Goal: Task Accomplishment & Management: Manage account settings

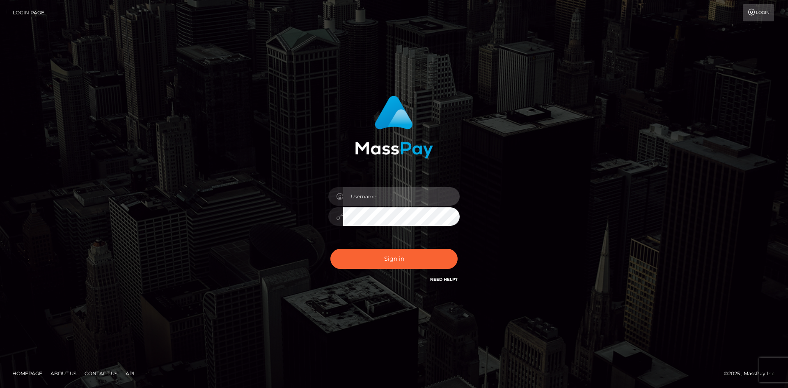
click at [411, 196] on input "text" at bounding box center [401, 196] width 117 height 18
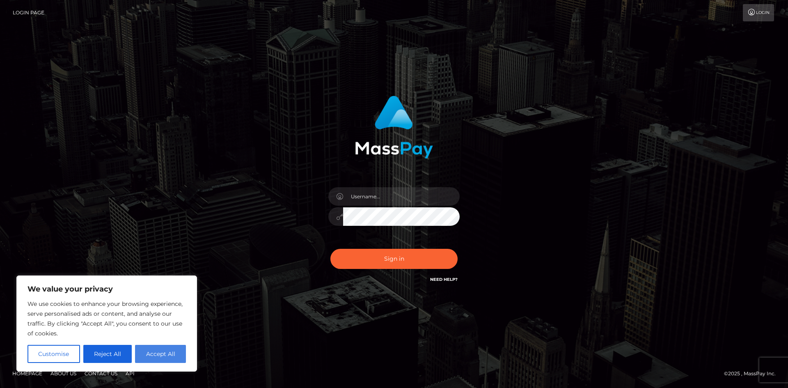
click at [161, 350] on button "Accept All" at bounding box center [160, 354] width 51 height 18
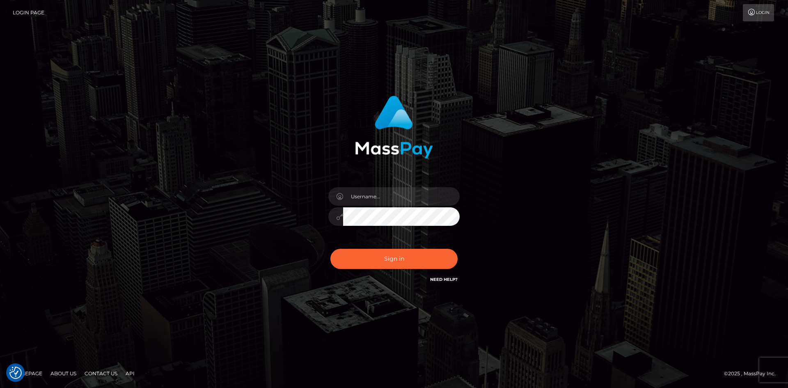
checkbox input "true"
click at [380, 196] on input "text" at bounding box center [401, 196] width 117 height 18
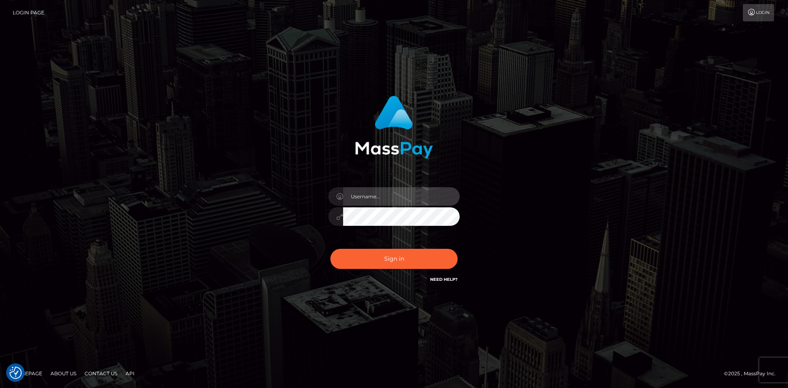
click at [399, 192] on input "text" at bounding box center [401, 196] width 117 height 18
click at [404, 201] on input "asmr.queenanne" at bounding box center [401, 196] width 117 height 18
type input "[EMAIL_ADDRESS][DOMAIN_NAME]"
click at [435, 195] on input "[EMAIL_ADDRESS][DOMAIN_NAME]" at bounding box center [401, 196] width 117 height 18
click at [330, 249] on button "Sign in" at bounding box center [393, 259] width 127 height 20
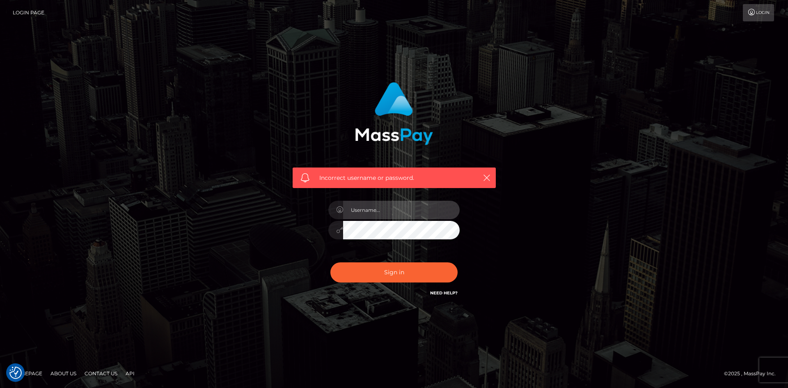
click at [400, 208] on input "text" at bounding box center [401, 210] width 117 height 18
type input "[EMAIL_ADDRESS][DOMAIN_NAME]"
click at [330, 262] on button "Sign in" at bounding box center [393, 272] width 127 height 20
click at [484, 179] on icon "button" at bounding box center [487, 178] width 8 height 8
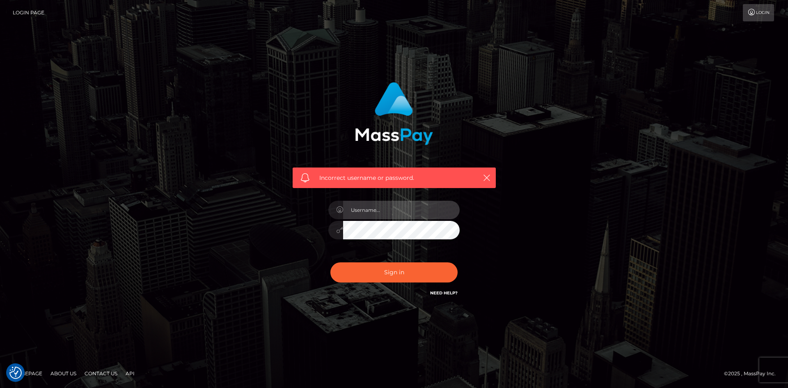
click at [386, 210] on input "text" at bounding box center [401, 210] width 117 height 18
drag, startPoint x: 423, startPoint y: 210, endPoint x: 309, endPoint y: 207, distance: 113.3
click at [295, 206] on div "Incorrect username or password. asmr.queenanee" at bounding box center [393, 190] width 215 height 228
paste input "ne@gmail.com"
type input "[EMAIL_ADDRESS][DOMAIN_NAME]"
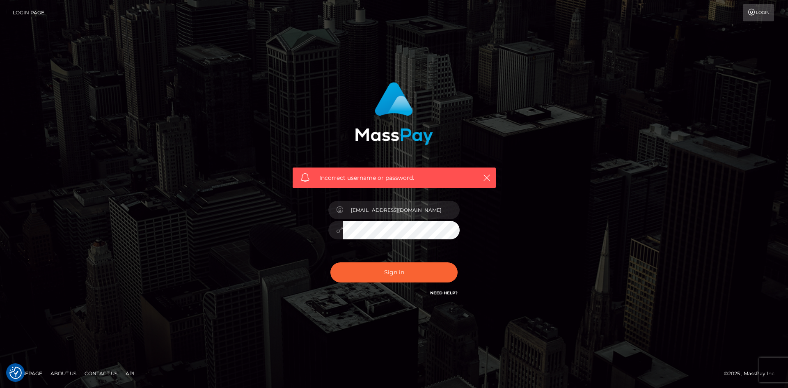
click at [330, 262] on button "Sign in" at bounding box center [393, 272] width 127 height 20
click at [404, 209] on input "text" at bounding box center [401, 210] width 117 height 18
paste input "[EMAIL_ADDRESS][DOMAIN_NAME]"
type input "[EMAIL_ADDRESS][DOMAIN_NAME]"
click at [330, 262] on button "Sign in" at bounding box center [393, 272] width 127 height 20
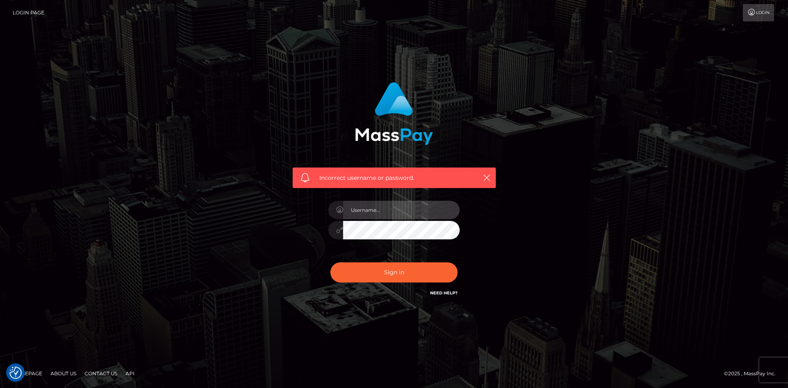
click at [386, 213] on input "text" at bounding box center [401, 210] width 117 height 18
paste input "[EMAIL_ADDRESS][DOMAIN_NAME]"
type input "[EMAIL_ADDRESS][DOMAIN_NAME]"
click at [330, 262] on button "Sign in" at bounding box center [393, 272] width 127 height 20
click at [381, 213] on input "text" at bounding box center [401, 210] width 117 height 18
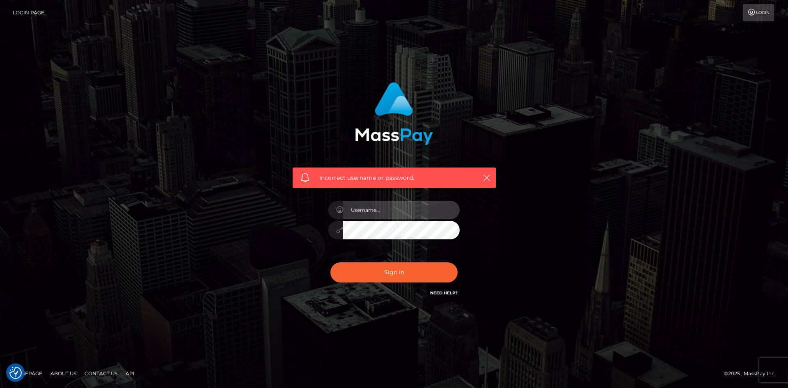
paste input "[EMAIL_ADDRESS][DOMAIN_NAME]"
type input "[EMAIL_ADDRESS][DOMAIN_NAME]"
click at [330, 262] on button "Sign in" at bounding box center [393, 272] width 127 height 20
click at [366, 217] on input "text" at bounding box center [401, 210] width 117 height 18
paste input "[EMAIL_ADDRESS][DOMAIN_NAME]"
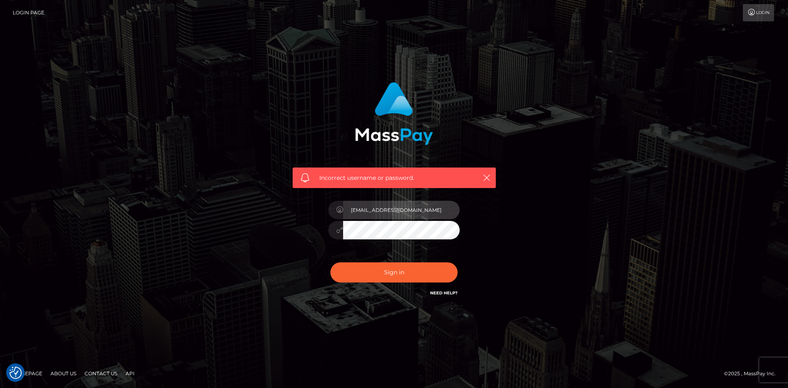
type input "[EMAIL_ADDRESS][DOMAIN_NAME]"
click at [330, 262] on button "Sign in" at bounding box center [393, 272] width 127 height 20
click at [373, 213] on input "text" at bounding box center [401, 210] width 117 height 18
paste input "asmr.queenanne@gmail.com"
type input "asmr.queenanne@gmail.com"
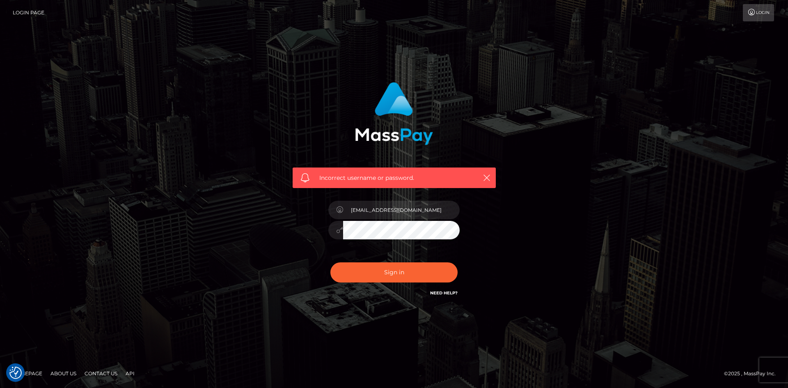
click at [443, 292] on link "Need Help?" at bounding box center [443, 292] width 27 height 5
click at [490, 174] on icon "button" at bounding box center [487, 178] width 8 height 8
click at [479, 176] on div "Incorrect username or password." at bounding box center [394, 177] width 203 height 21
drag, startPoint x: 479, startPoint y: 176, endPoint x: 495, endPoint y: 179, distance: 16.7
click at [486, 179] on div "Incorrect username or password." at bounding box center [394, 177] width 203 height 21
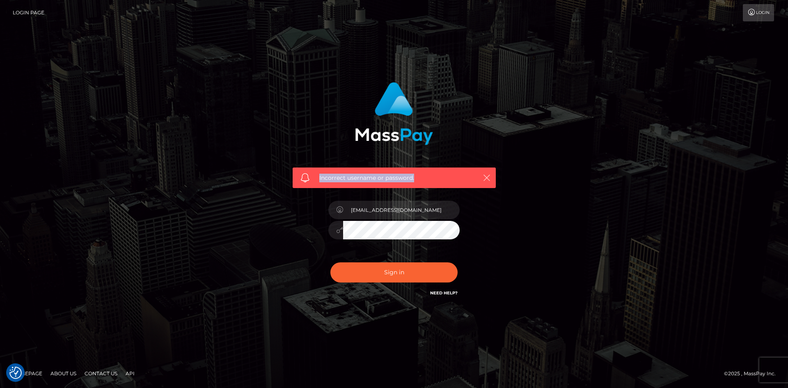
click at [487, 176] on icon "button" at bounding box center [487, 178] width 8 height 8
drag, startPoint x: 446, startPoint y: 291, endPoint x: 459, endPoint y: 285, distance: 14.5
click at [446, 291] on link "Need Help?" at bounding box center [443, 292] width 27 height 5
click at [755, 14] on icon at bounding box center [751, 12] width 9 height 7
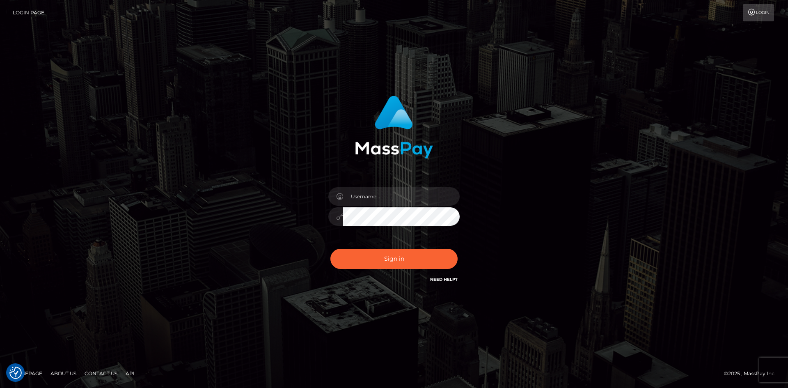
click at [446, 278] on link "Need Help?" at bounding box center [443, 279] width 27 height 5
click at [375, 256] on button "Sign in" at bounding box center [393, 259] width 127 height 20
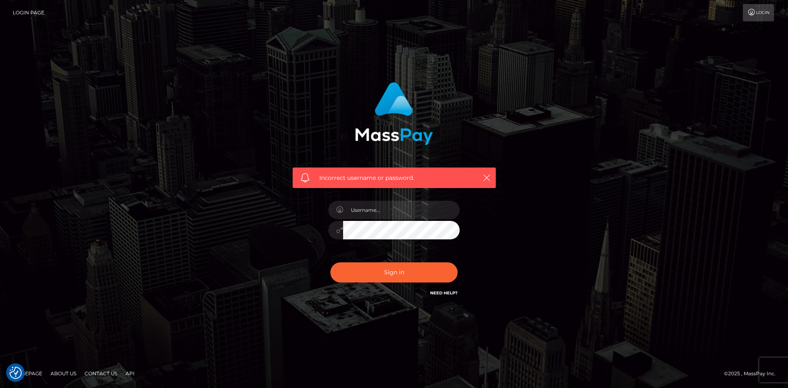
click at [23, 8] on link "Login Page" at bounding box center [29, 12] width 32 height 17
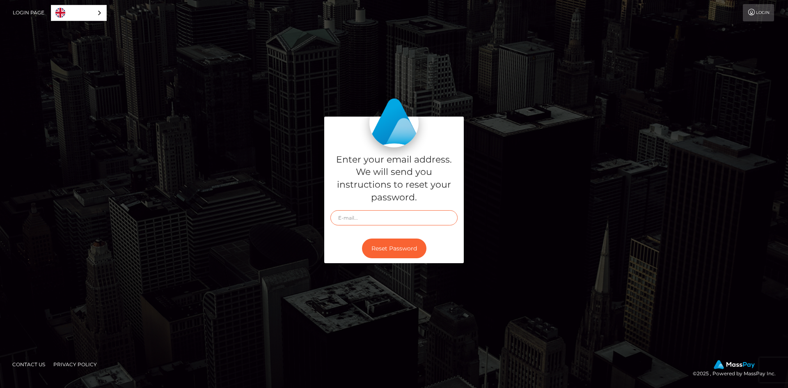
click at [361, 221] on input "text" at bounding box center [393, 217] width 127 height 15
click at [425, 132] on div at bounding box center [393, 135] width 127 height 25
click at [747, 19] on link "Login" at bounding box center [758, 12] width 31 height 17
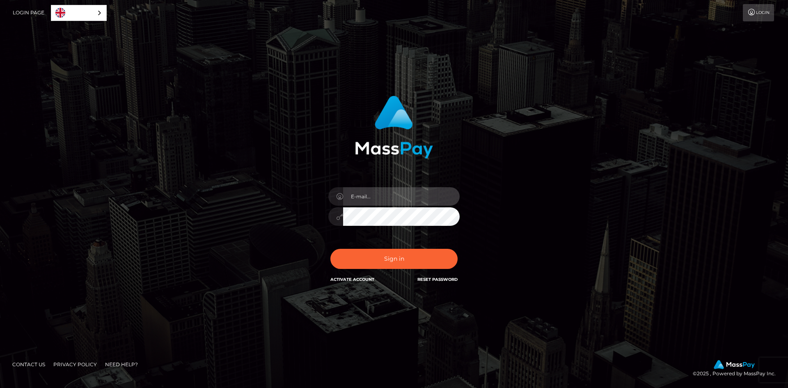
click at [391, 197] on input "email" at bounding box center [401, 196] width 117 height 18
paste input "[EMAIL_ADDRESS][DOMAIN_NAME]"
type input "[EMAIL_ADDRESS][DOMAIN_NAME]"
click at [330, 249] on button "Sign in" at bounding box center [393, 259] width 127 height 20
